Goal: Use online tool/utility: Utilize a website feature to perform a specific function

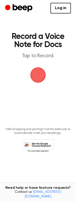
click at [41, 75] on span "button" at bounding box center [38, 75] width 14 height 14
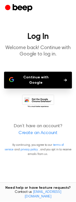
click at [33, 78] on button "Continue with Google" at bounding box center [38, 80] width 68 height 17
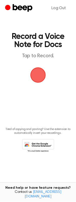
click at [39, 73] on span "button" at bounding box center [38, 75] width 14 height 14
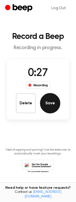
click at [58, 105] on button "Save" at bounding box center [50, 103] width 20 height 20
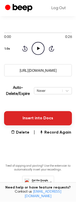
scroll to position [53, 0]
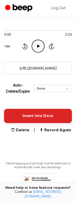
click at [47, 117] on button "Insert into Docs" at bounding box center [38, 116] width 68 height 14
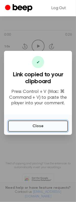
click at [41, 125] on button "Close" at bounding box center [38, 126] width 60 height 11
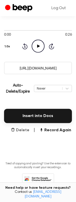
click at [22, 131] on button "Delete" at bounding box center [20, 130] width 19 height 6
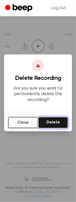
click at [56, 121] on button "Delete" at bounding box center [53, 122] width 30 height 11
